Goal: Task Accomplishment & Management: Use online tool/utility

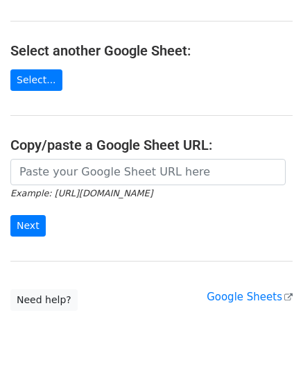
scroll to position [139, 0]
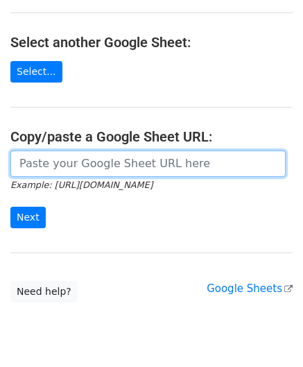
click at [42, 160] on input "url" at bounding box center [147, 163] width 275 height 26
paste input "https://docs.google.com/spreadsheets/d/1eXC-5a11Xh_Fhe9-X9QBJIDYfP_AcGdKKy1qTuO…"
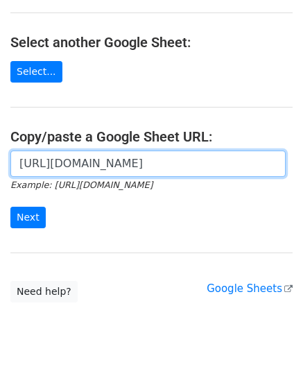
scroll to position [0, 298]
type input "https://docs.google.com/spreadsheets/d/1eXC-5a11Xh_Fhe9-X9QBJIDYfP_AcGdKKy1qTuO…"
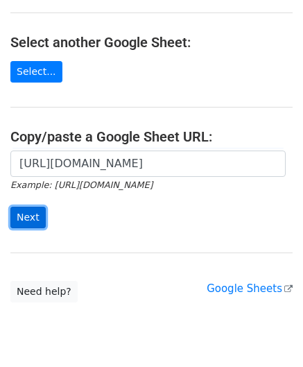
click at [26, 217] on input "Next" at bounding box center [27, 217] width 35 height 21
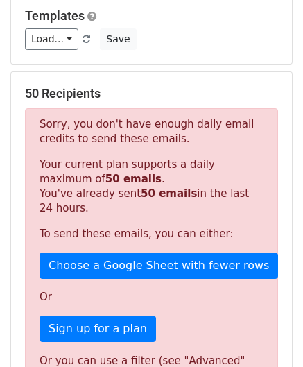
scroll to position [468, 0]
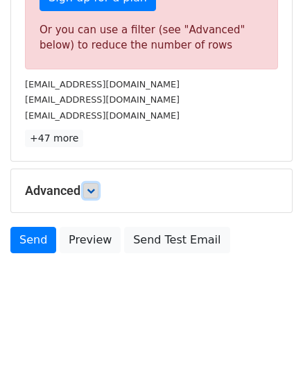
click at [89, 186] on icon at bounding box center [91, 190] width 8 height 8
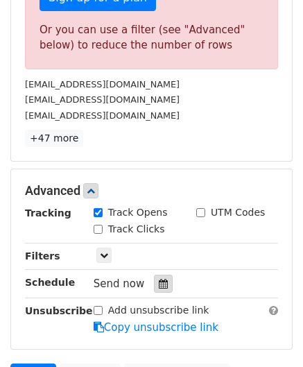
click at [154, 274] on div at bounding box center [163, 283] width 19 height 18
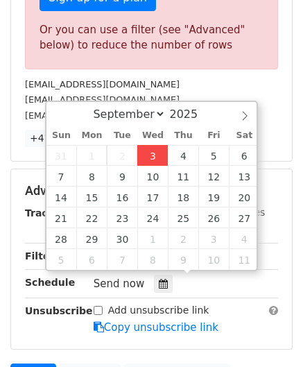
type input "[DATE] 12:00"
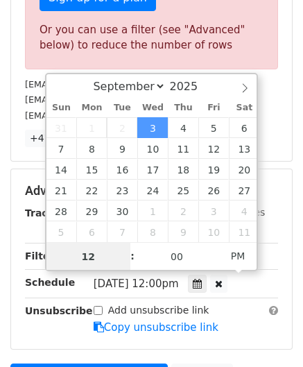
scroll to position [377, 0]
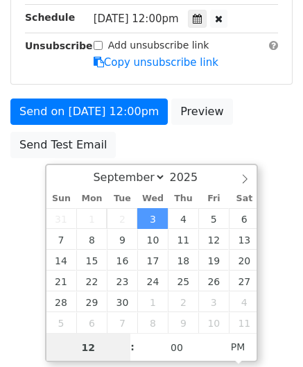
type input "6"
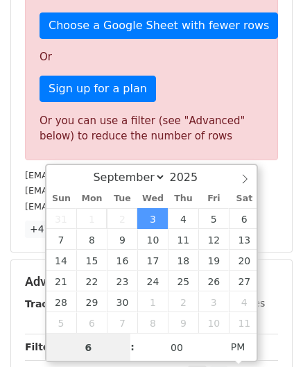
scroll to position [468, 0]
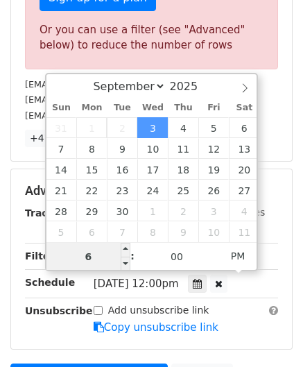
drag, startPoint x: 105, startPoint y: 257, endPoint x: 77, endPoint y: 263, distance: 29.0
click at [78, 263] on input "6" at bounding box center [88, 257] width 85 height 28
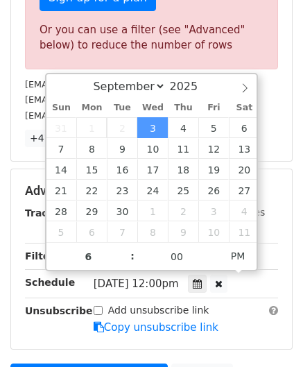
type input "[DATE] 18:00"
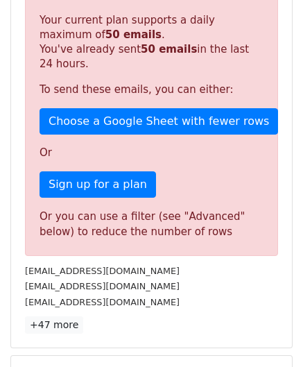
scroll to position [636, 0]
